Goal: Answer question/provide support: Share knowledge or assist other users

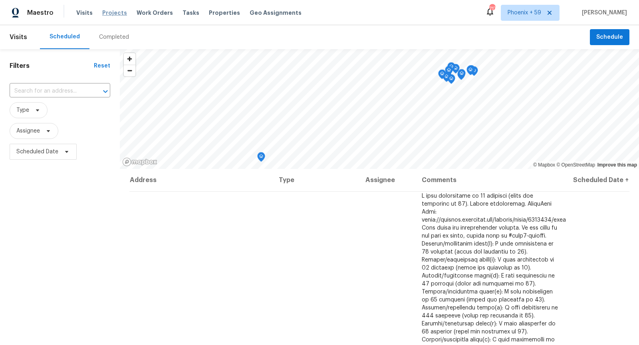
click at [118, 13] on span "Projects" at bounding box center [114, 13] width 25 height 8
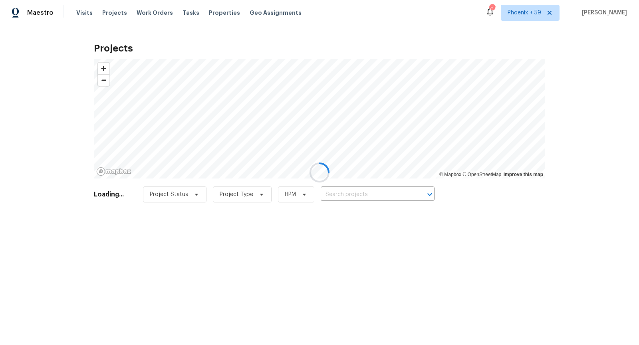
click at [378, 194] on div at bounding box center [319, 172] width 639 height 345
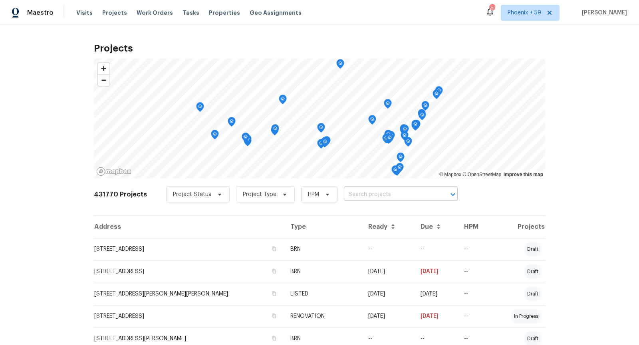
click at [392, 200] on input "text" at bounding box center [389, 195] width 91 height 12
type input "1540 pastal"
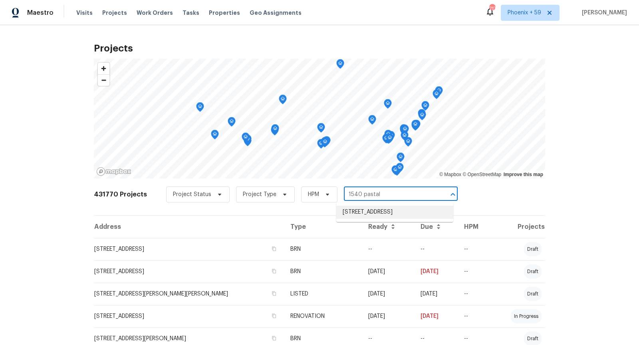
click at [376, 211] on li "[STREET_ADDRESS]" at bounding box center [394, 212] width 117 height 13
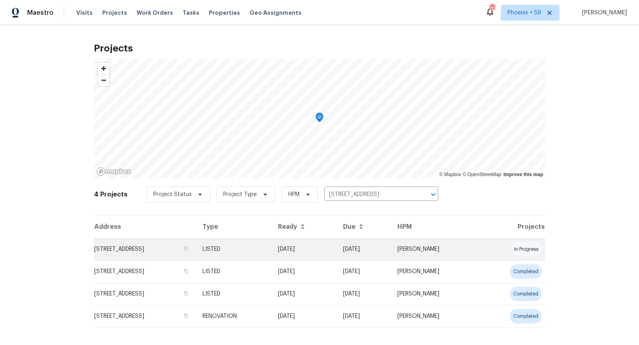
click at [149, 249] on td "[STREET_ADDRESS]" at bounding box center [145, 249] width 102 height 22
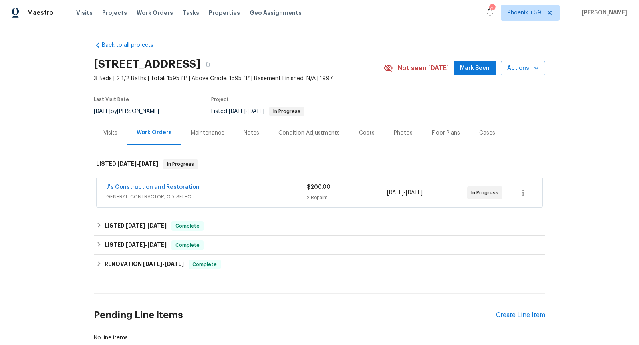
click at [255, 193] on span "GENERAL_CONTRACTOR, OD_SELECT" at bounding box center [206, 197] width 201 height 8
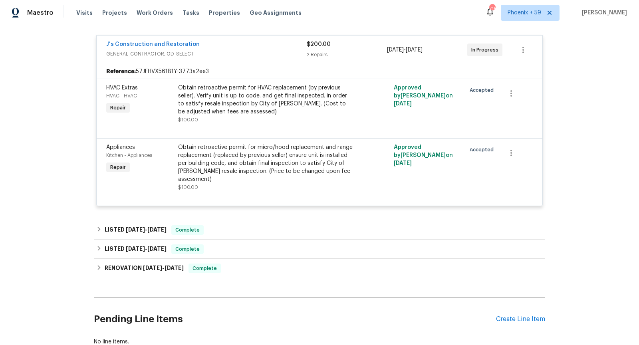
scroll to position [117, 0]
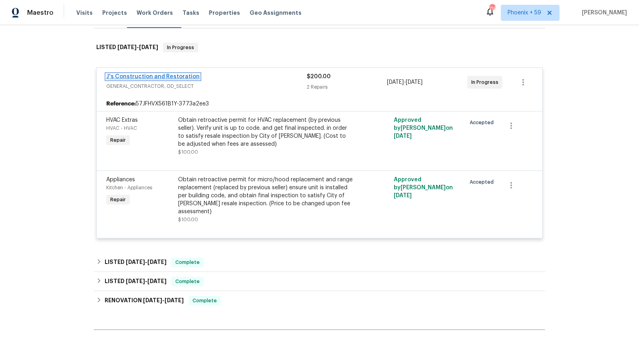
click at [149, 76] on link "J's Construction and Restoration" at bounding box center [152, 77] width 93 height 6
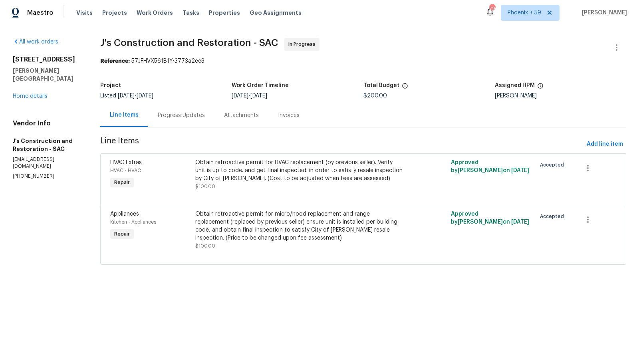
click at [196, 114] on div "Progress Updates" at bounding box center [181, 115] width 47 height 8
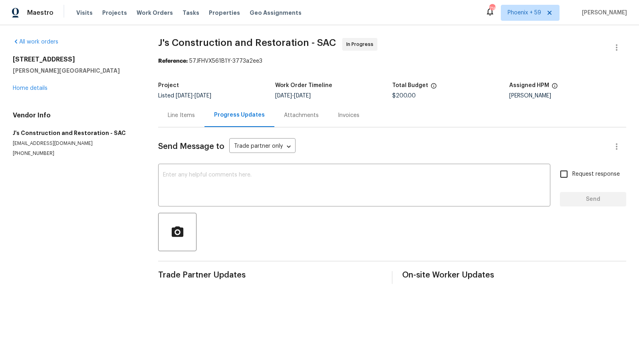
click at [185, 120] on div "Line Items" at bounding box center [181, 115] width 46 height 24
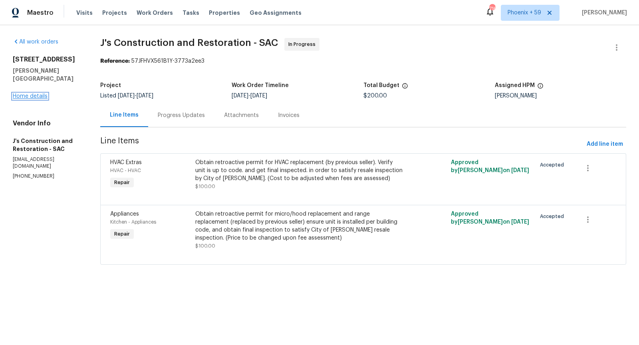
click at [38, 93] on link "Home details" at bounding box center [30, 96] width 35 height 6
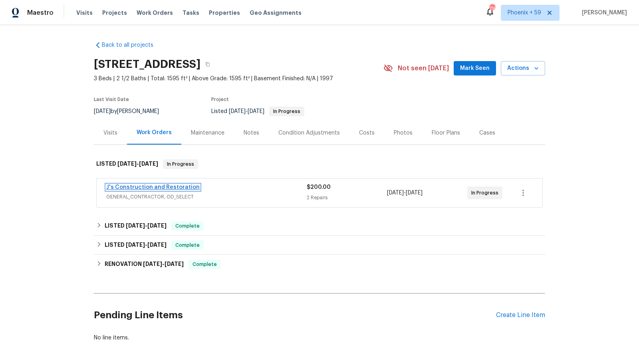
click at [179, 187] on link "J's Construction and Restoration" at bounding box center [152, 188] width 93 height 6
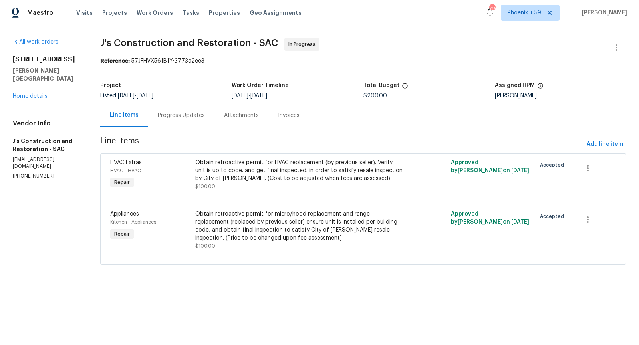
click at [199, 111] on div "Progress Updates" at bounding box center [181, 115] width 47 height 8
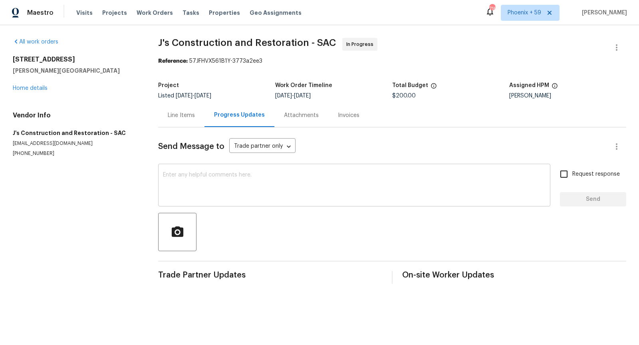
click at [209, 193] on textarea at bounding box center [354, 186] width 383 height 28
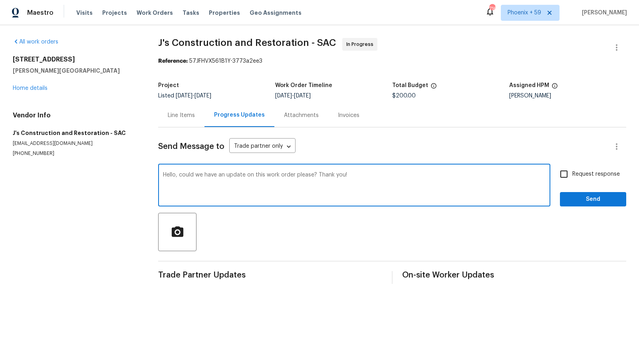
type textarea "Hello, could we have an update on this work order please? Thank you!"
click at [566, 173] on input "Request response" at bounding box center [564, 174] width 17 height 17
checkbox input "true"
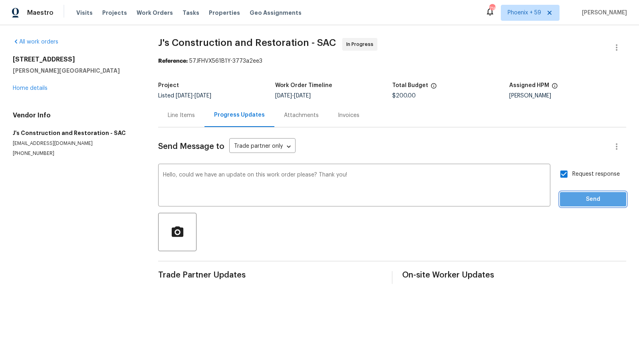
click at [594, 201] on span "Send" at bounding box center [593, 200] width 54 height 10
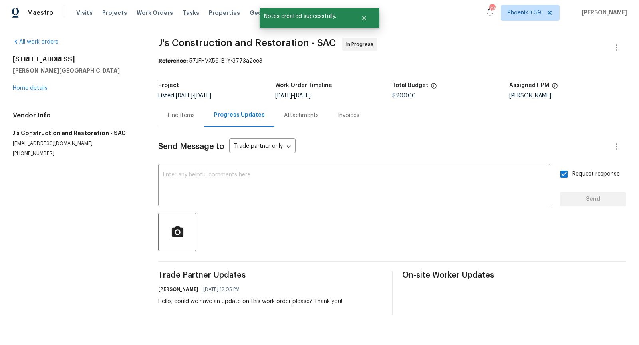
click at [181, 118] on div "Line Items" at bounding box center [181, 115] width 27 height 8
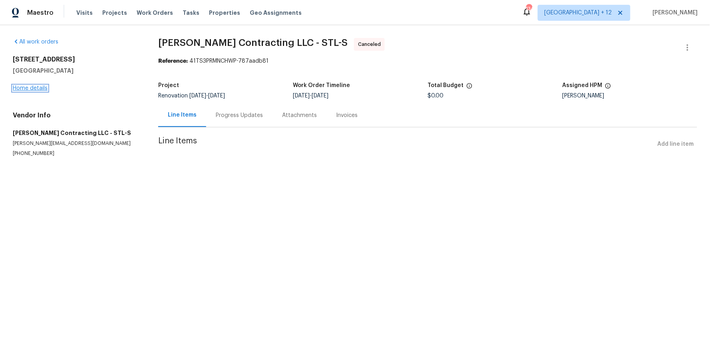
click at [33, 88] on link "Home details" at bounding box center [30, 88] width 35 height 6
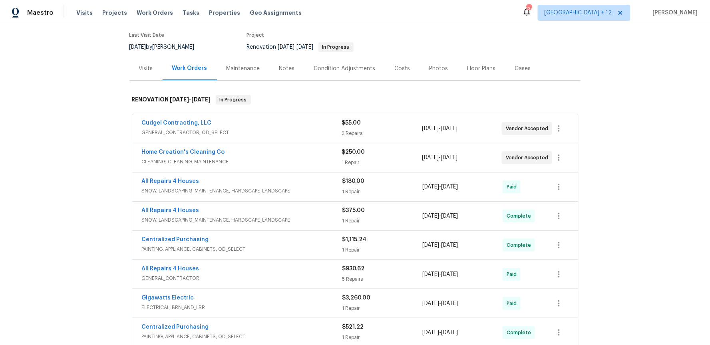
scroll to position [73, 0]
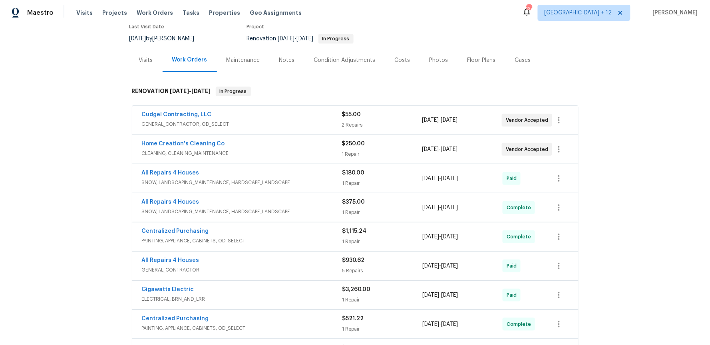
click at [277, 149] on div "Home Creation's Cleaning Co" at bounding box center [242, 145] width 200 height 10
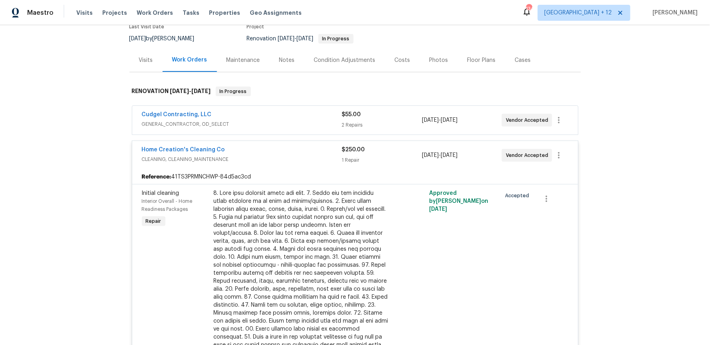
click at [287, 150] on div "Home Creation's Cleaning Co" at bounding box center [242, 151] width 200 height 10
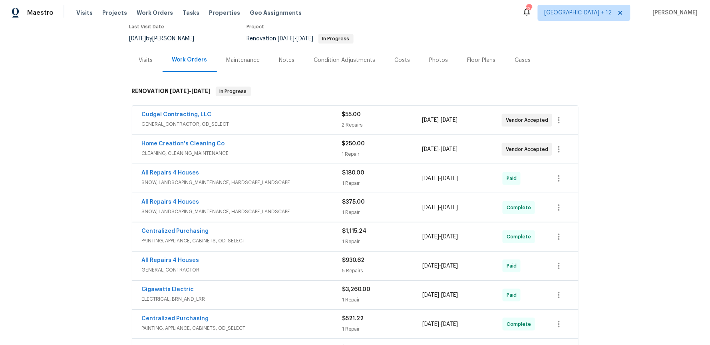
click at [286, 117] on div "Cudgel Contracting, LLC" at bounding box center [242, 116] width 200 height 10
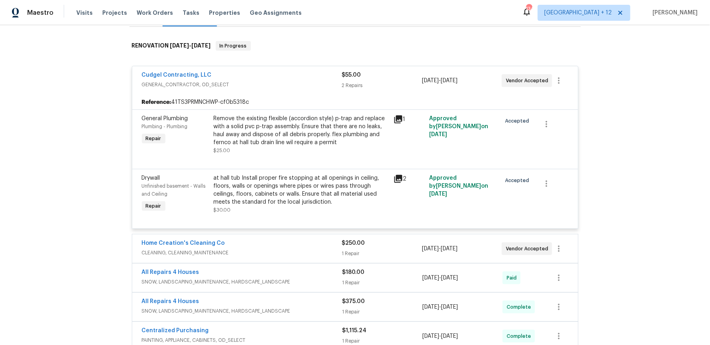
scroll to position [120, 0]
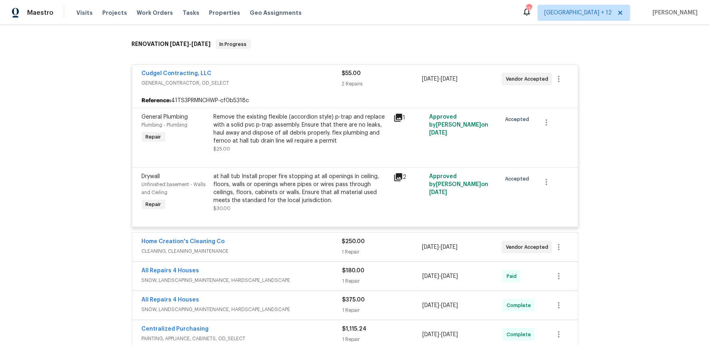
click at [398, 118] on icon at bounding box center [398, 118] width 8 height 8
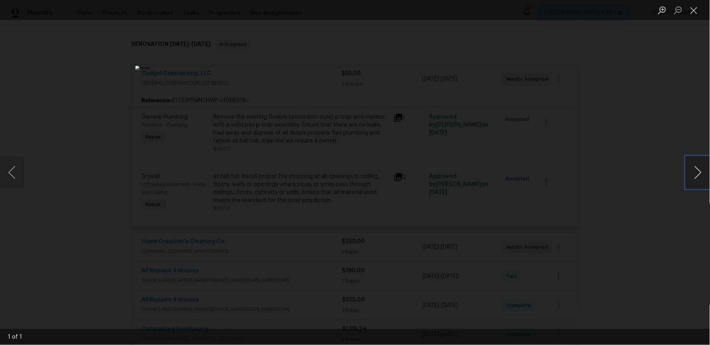
click at [699, 173] on button "Next image" at bounding box center [698, 173] width 24 height 32
click at [660, 169] on div "Lightbox" at bounding box center [355, 172] width 710 height 345
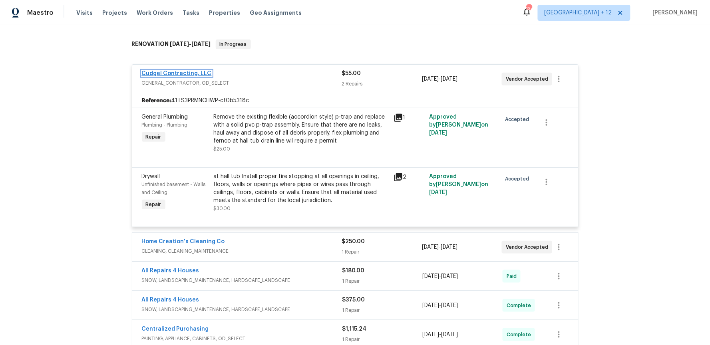
click at [189, 74] on link "Cudgel Contracting, LLC" at bounding box center [177, 74] width 70 height 6
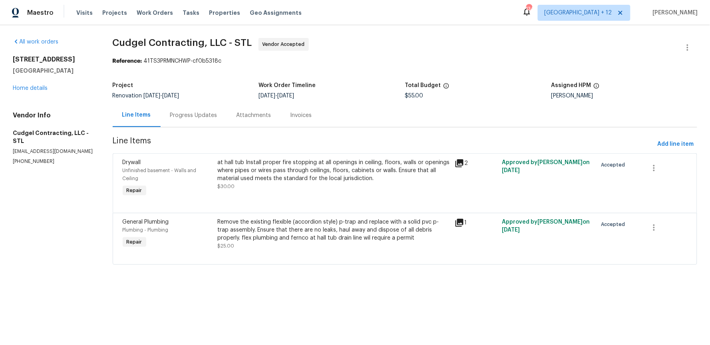
click at [201, 114] on div "Progress Updates" at bounding box center [193, 115] width 47 height 8
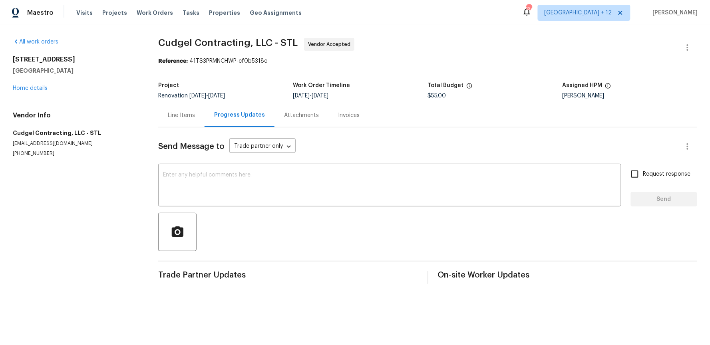
click at [179, 114] on div "Line Items" at bounding box center [181, 115] width 27 height 8
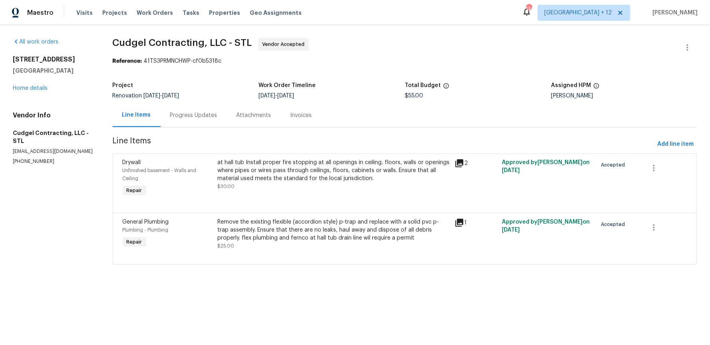
click at [28, 85] on div "120 Birchwood Dr Ballwin, MO 63011 Home details" at bounding box center [53, 74] width 81 height 37
click at [31, 89] on link "Home details" at bounding box center [30, 88] width 35 height 6
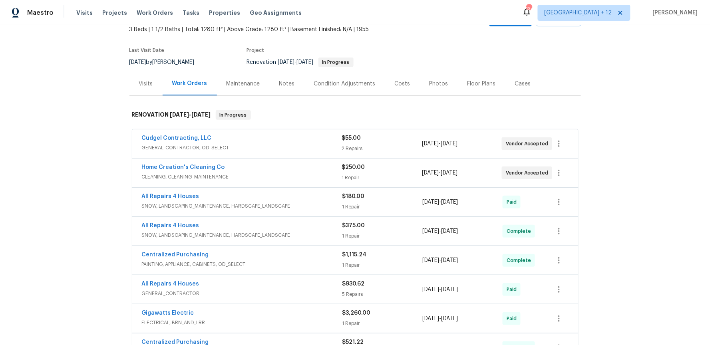
scroll to position [50, 0]
click at [268, 181] on div "Home Creation's Cleaning Co CLEANING, CLEANING_MAINTENANCE" at bounding box center [242, 172] width 200 height 19
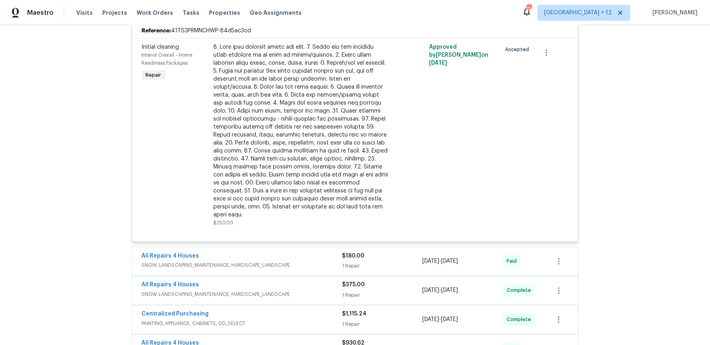
scroll to position [169, 0]
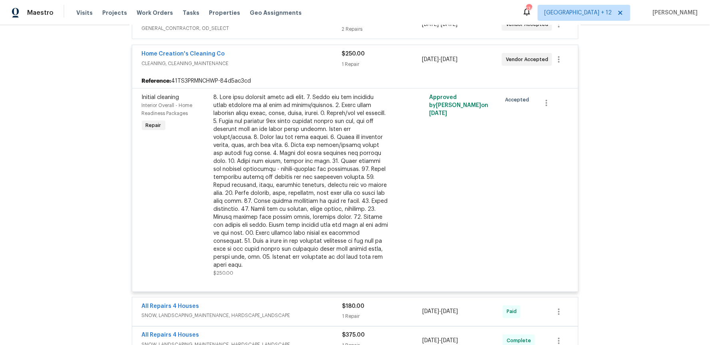
click at [272, 66] on span "CLEANING, CLEANING_MAINTENANCE" at bounding box center [242, 64] width 200 height 8
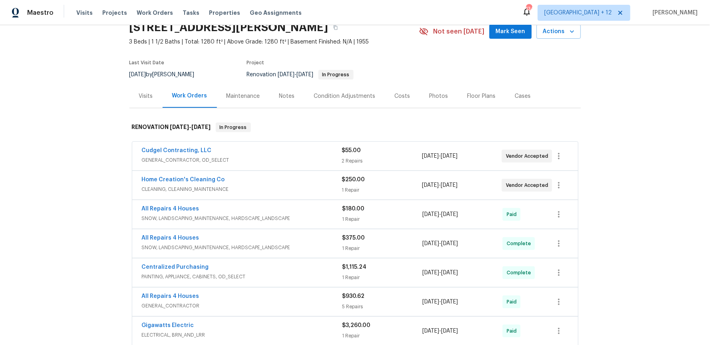
scroll to position [37, 0]
click at [244, 160] on span "GENERAL_CONTRACTOR, OD_SELECT" at bounding box center [242, 160] width 200 height 8
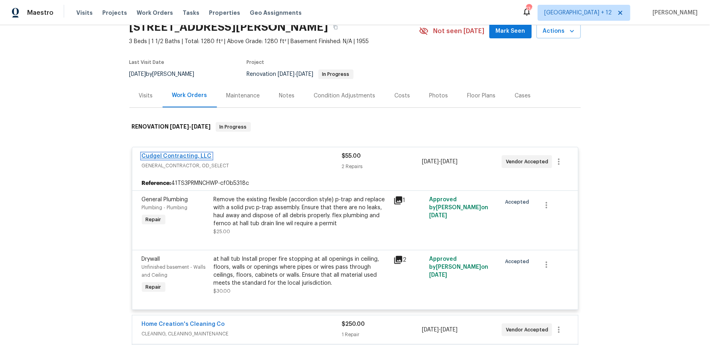
click at [195, 155] on link "Cudgel Contracting, LLC" at bounding box center [177, 156] width 70 height 6
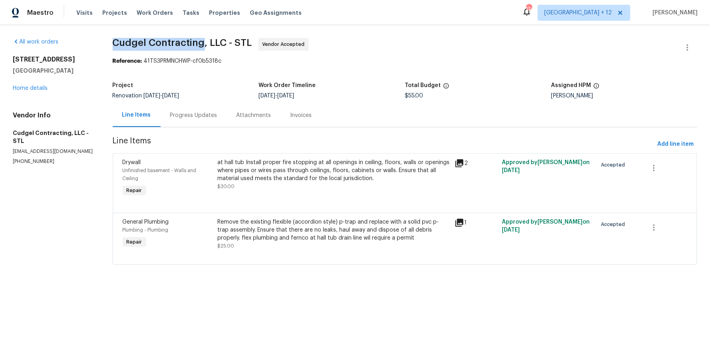
drag, startPoint x: 114, startPoint y: 42, endPoint x: 202, endPoint y: 45, distance: 88.3
click at [202, 45] on span "Cudgel Contracting, LLC - STL" at bounding box center [182, 43] width 139 height 10
copy span "Cudgel Contracting"
